Goal: Task Accomplishment & Management: Manage account settings

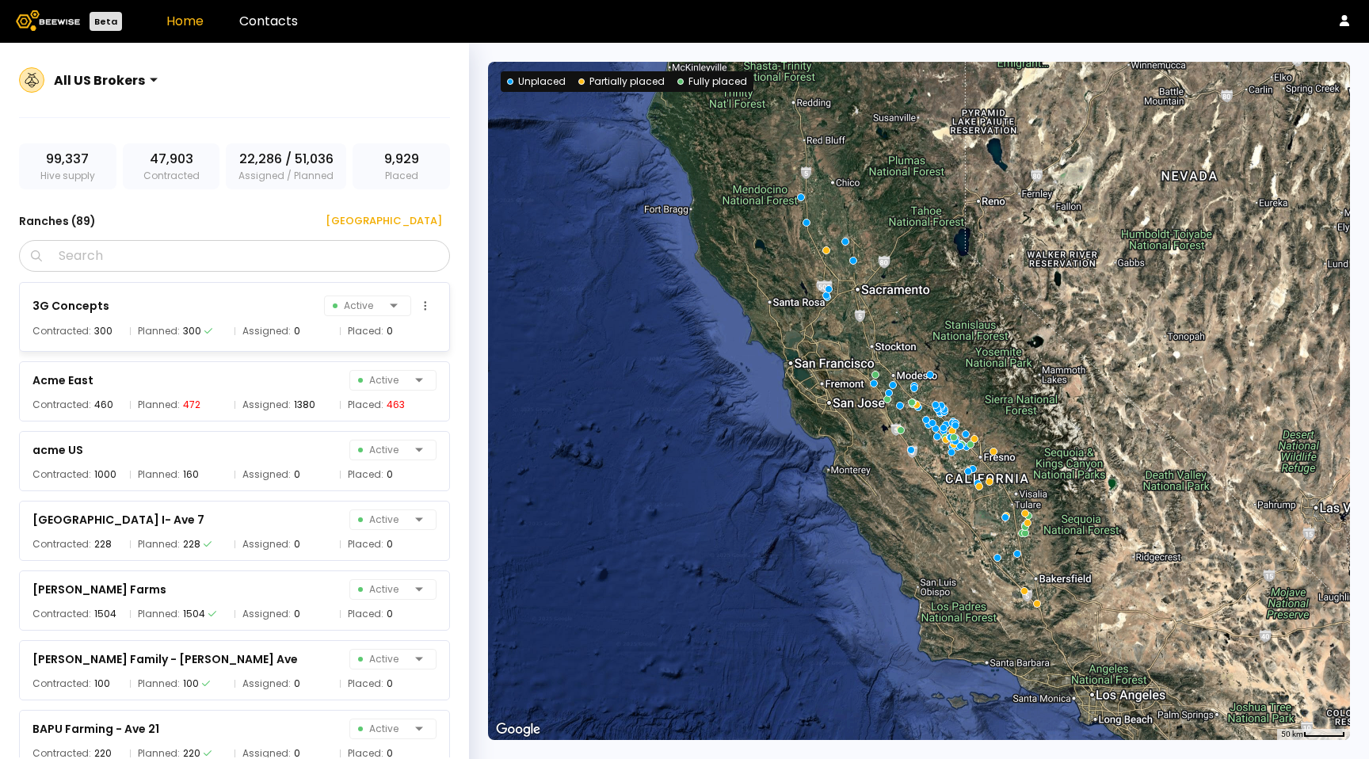
click at [272, 314] on div "3G Concepts Active" at bounding box center [234, 306] width 404 height 22
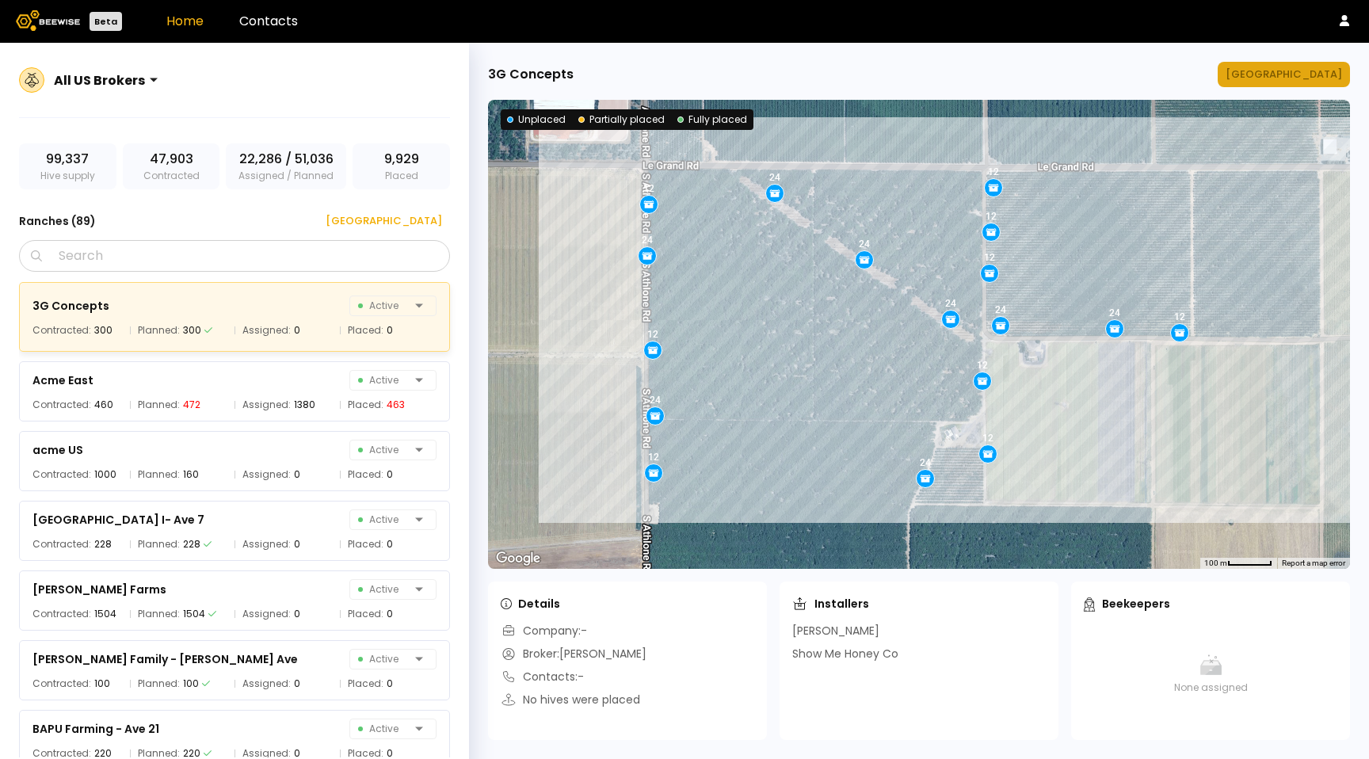
click at [1323, 71] on div "Manage Ranch" at bounding box center [1284, 75] width 116 height 16
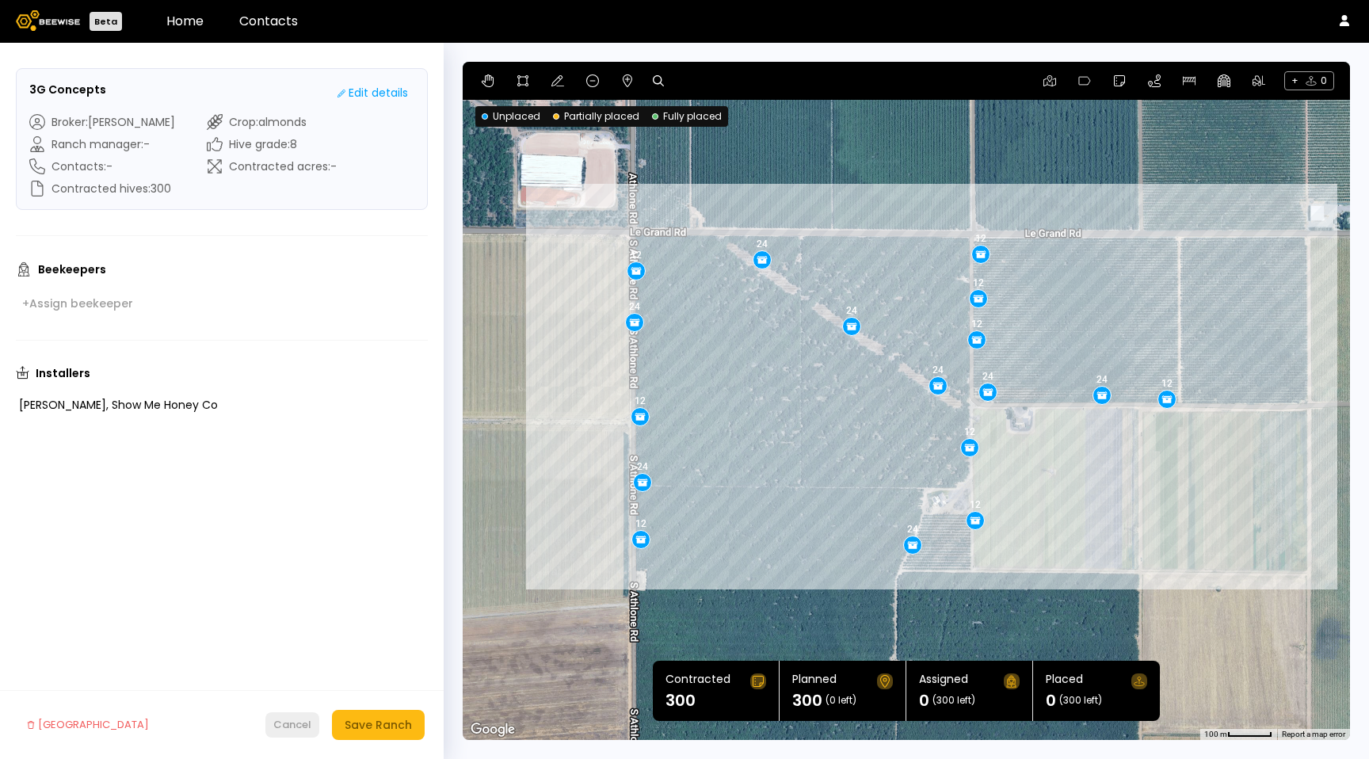
click at [303, 727] on div "Cancel" at bounding box center [292, 725] width 38 height 16
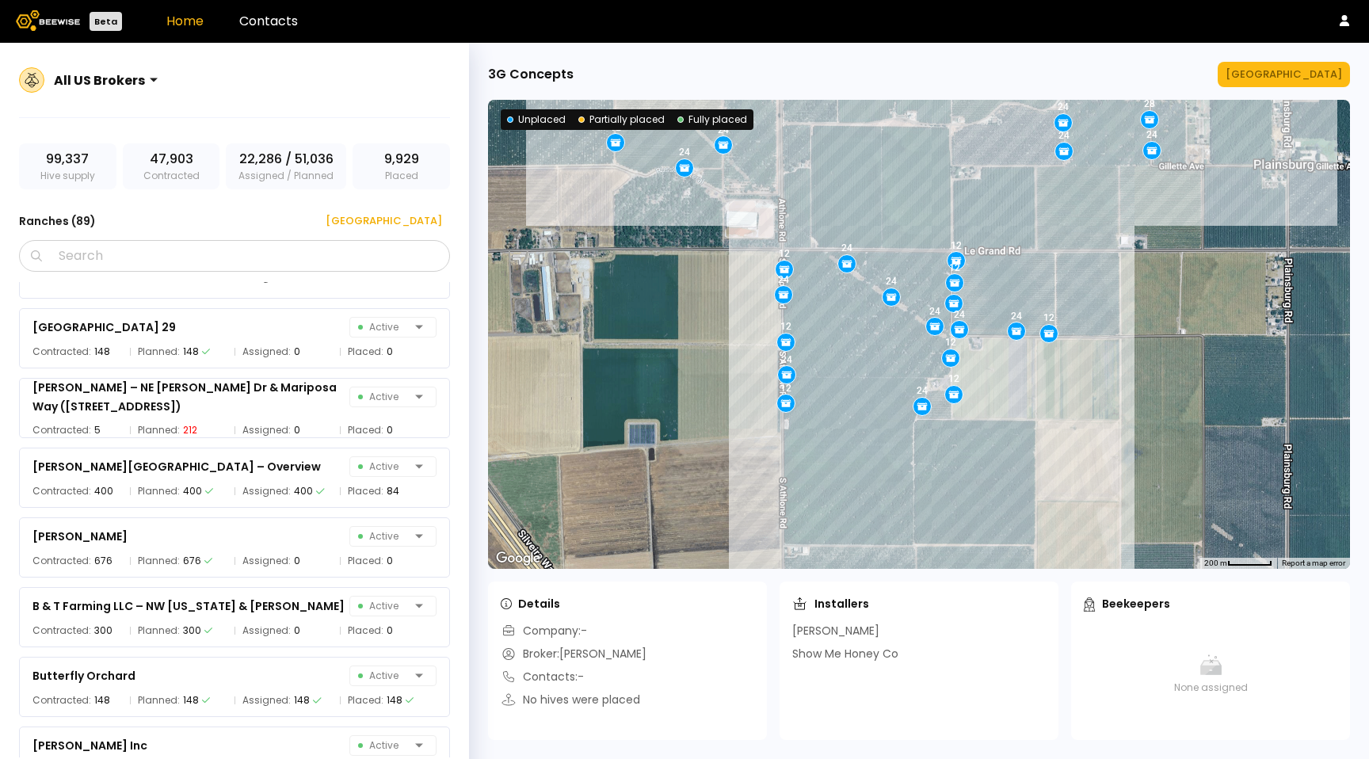
scroll to position [784, 0]
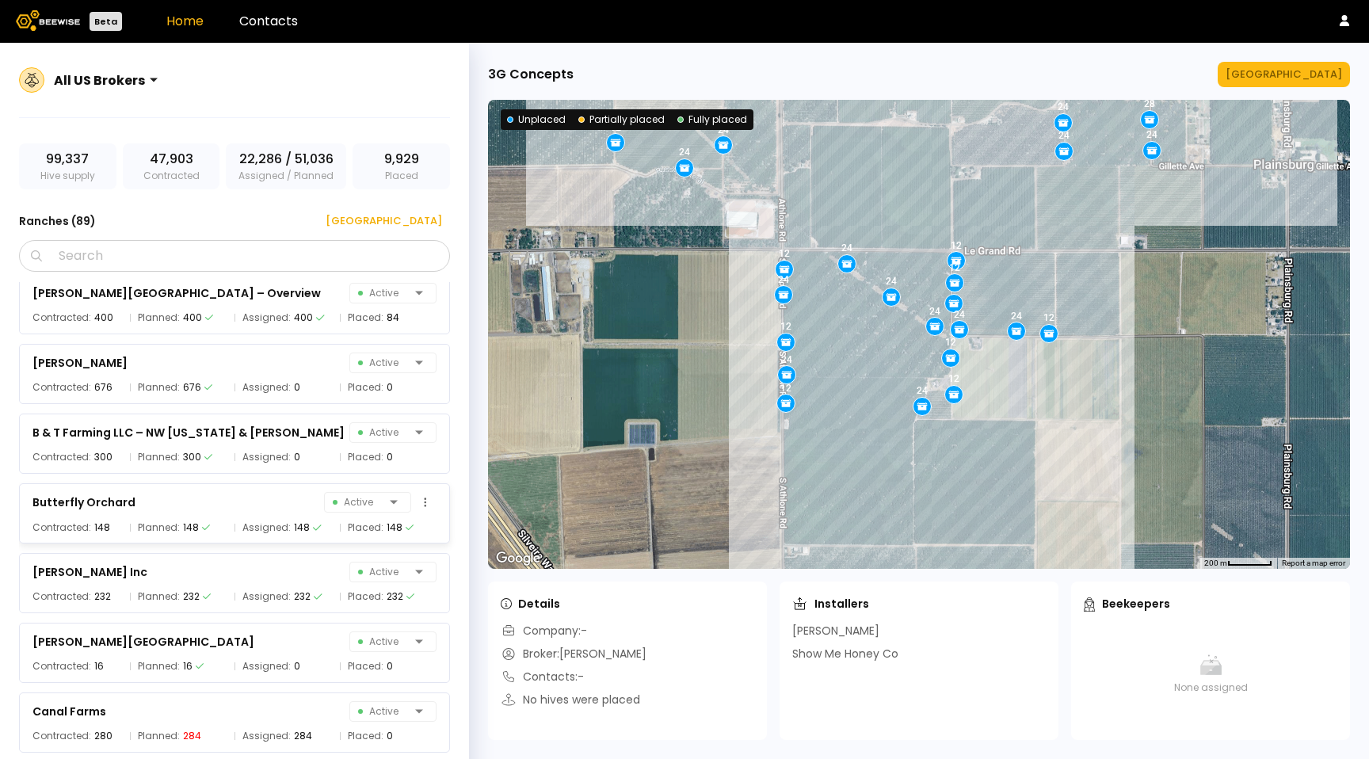
click at [315, 523] on icon at bounding box center [317, 528] width 9 height 10
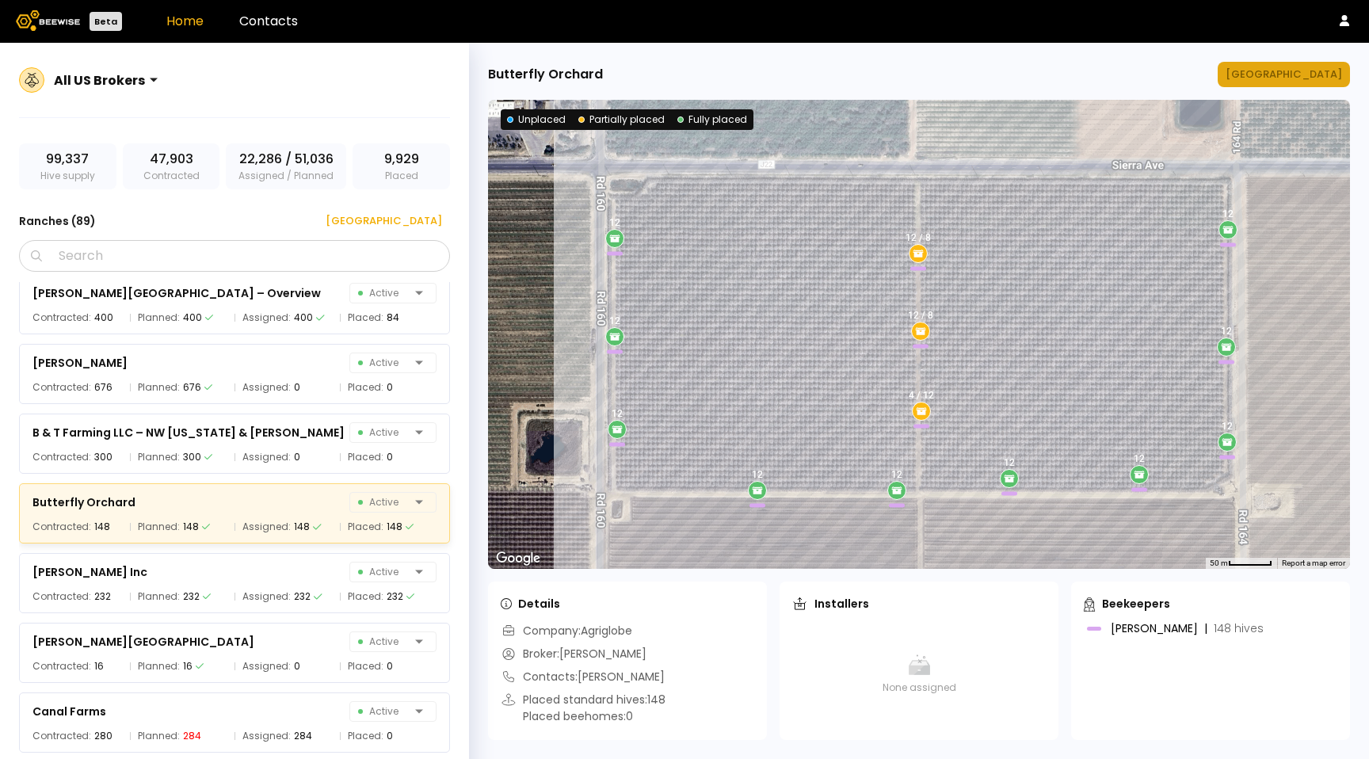
click at [1286, 73] on div "Manage Ranch" at bounding box center [1284, 75] width 116 height 16
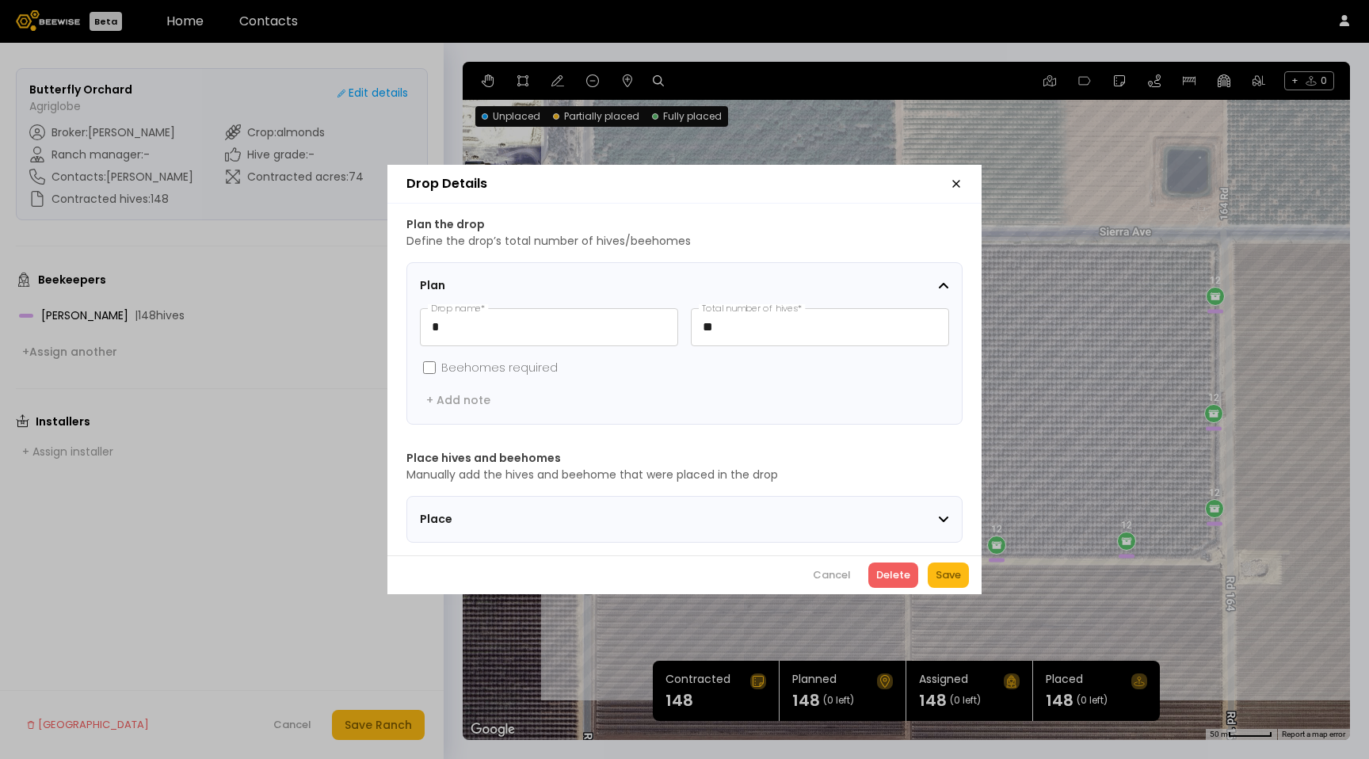
click at [423, 512] on span "Place" at bounding box center [519, 519] width 198 height 17
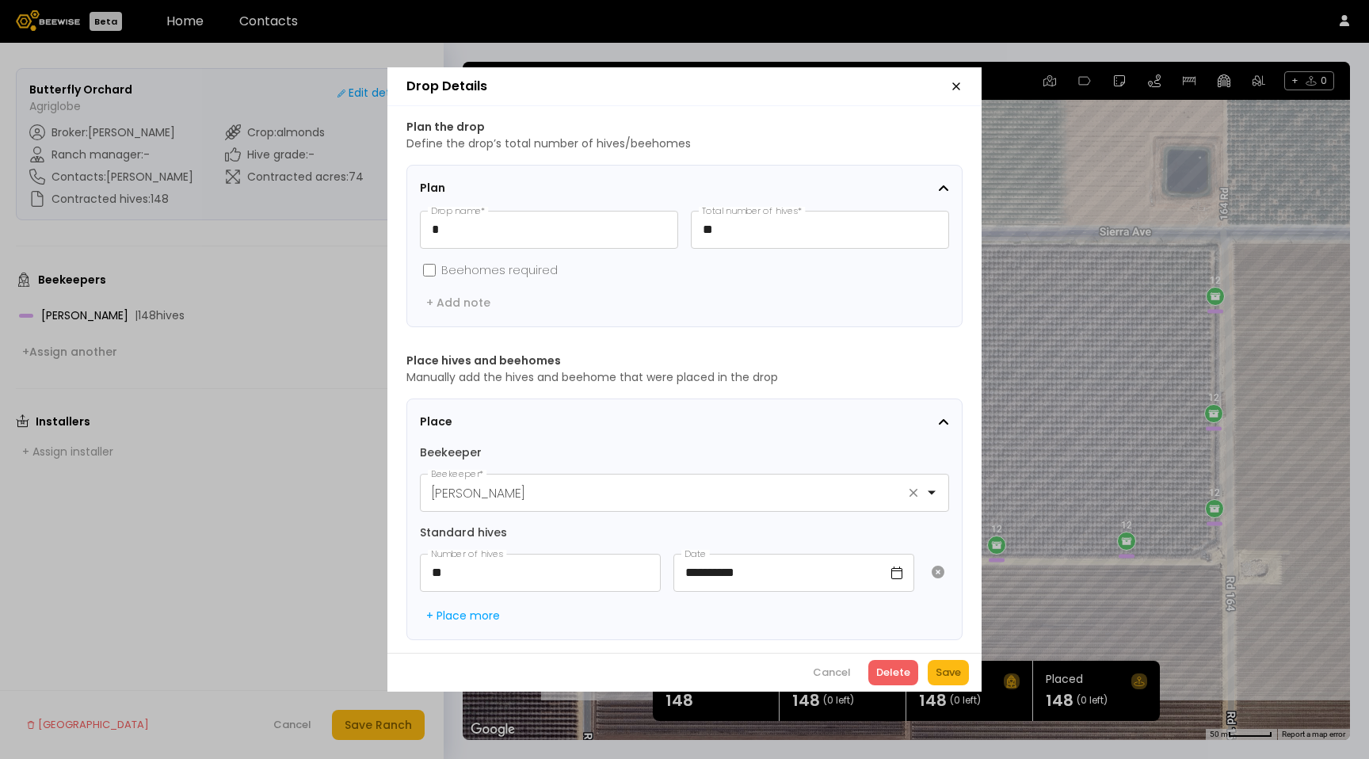
click at [960, 80] on icon "button" at bounding box center [956, 86] width 13 height 13
